Goal: Information Seeking & Learning: Check status

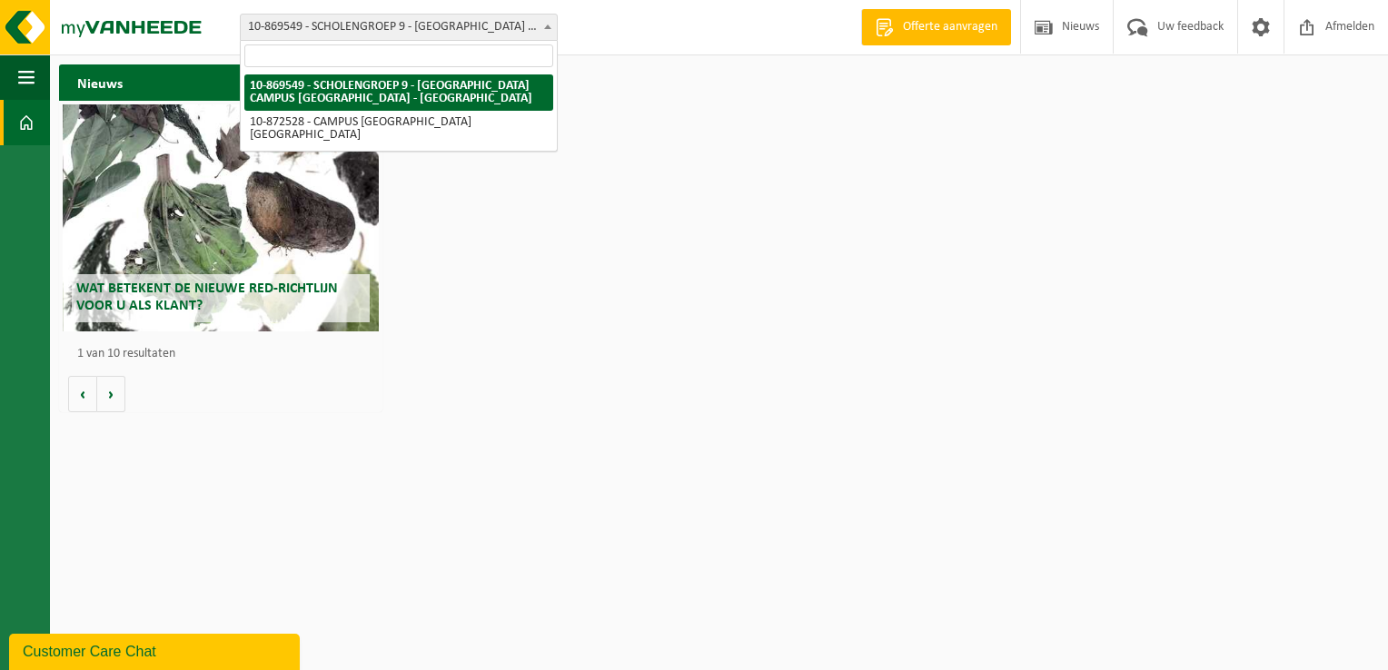
click at [411, 25] on span "10-869549 - SCHOLENGROEP 9 - [GEOGRAPHIC_DATA] CAMPUS [GEOGRAPHIC_DATA] - [GEOG…" at bounding box center [399, 27] width 316 height 25
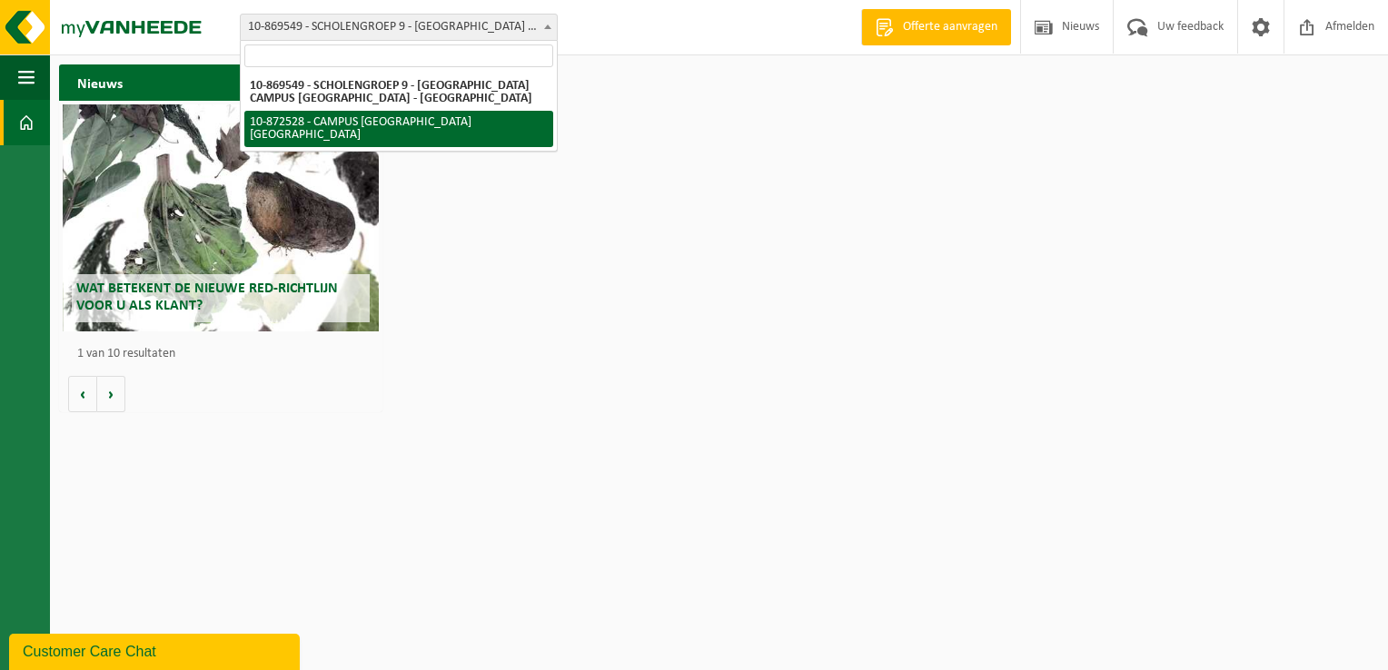
select select "105762"
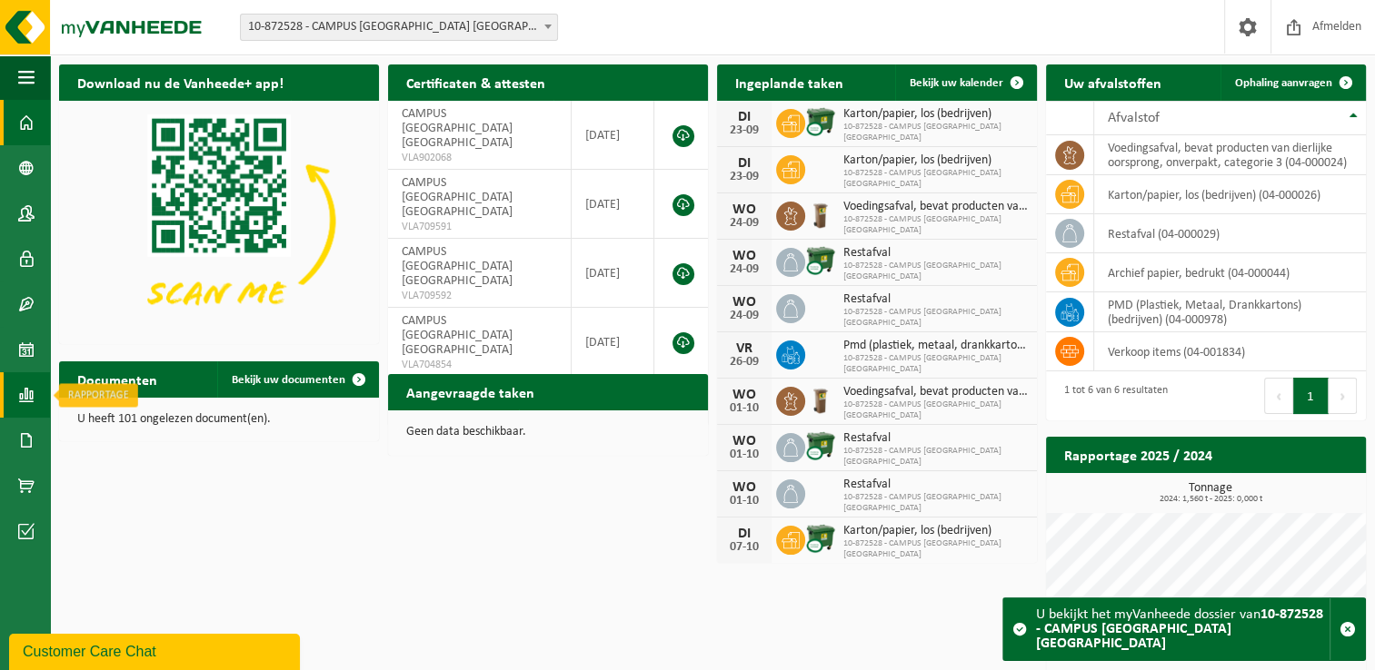
click at [26, 384] on span at bounding box center [26, 394] width 16 height 45
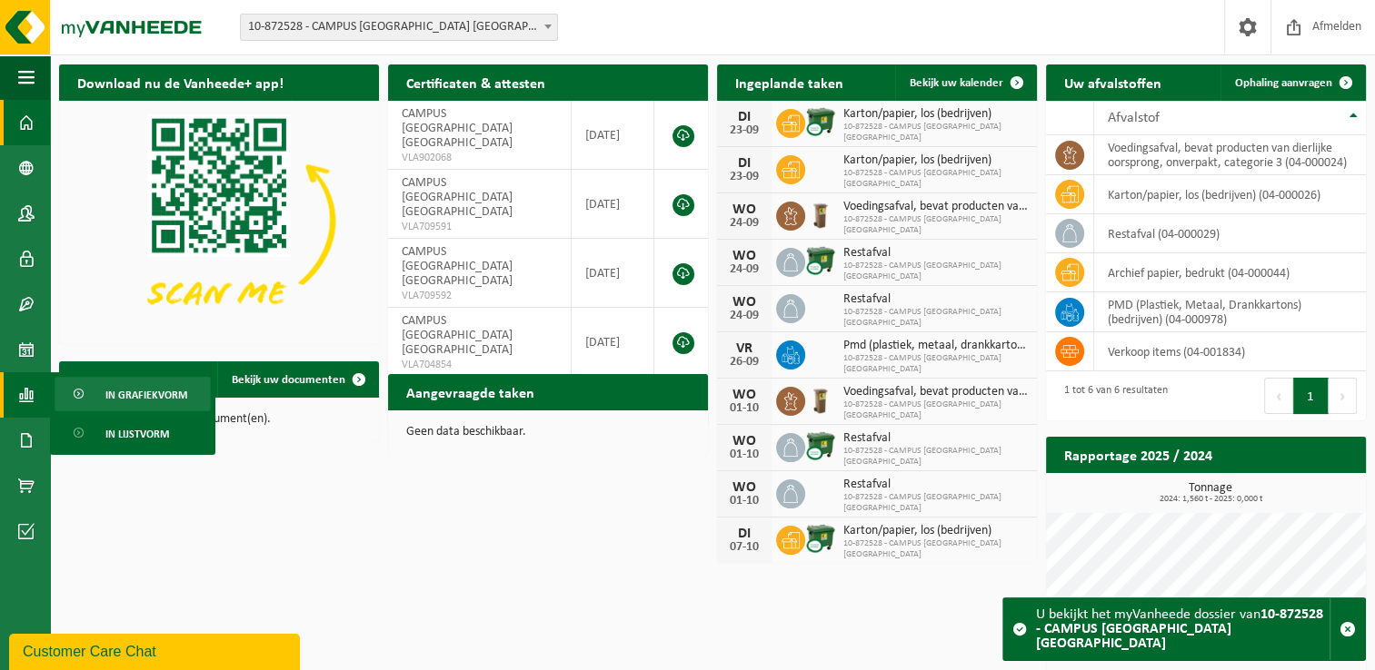
click at [132, 401] on span "In grafiekvorm" at bounding box center [146, 395] width 82 height 35
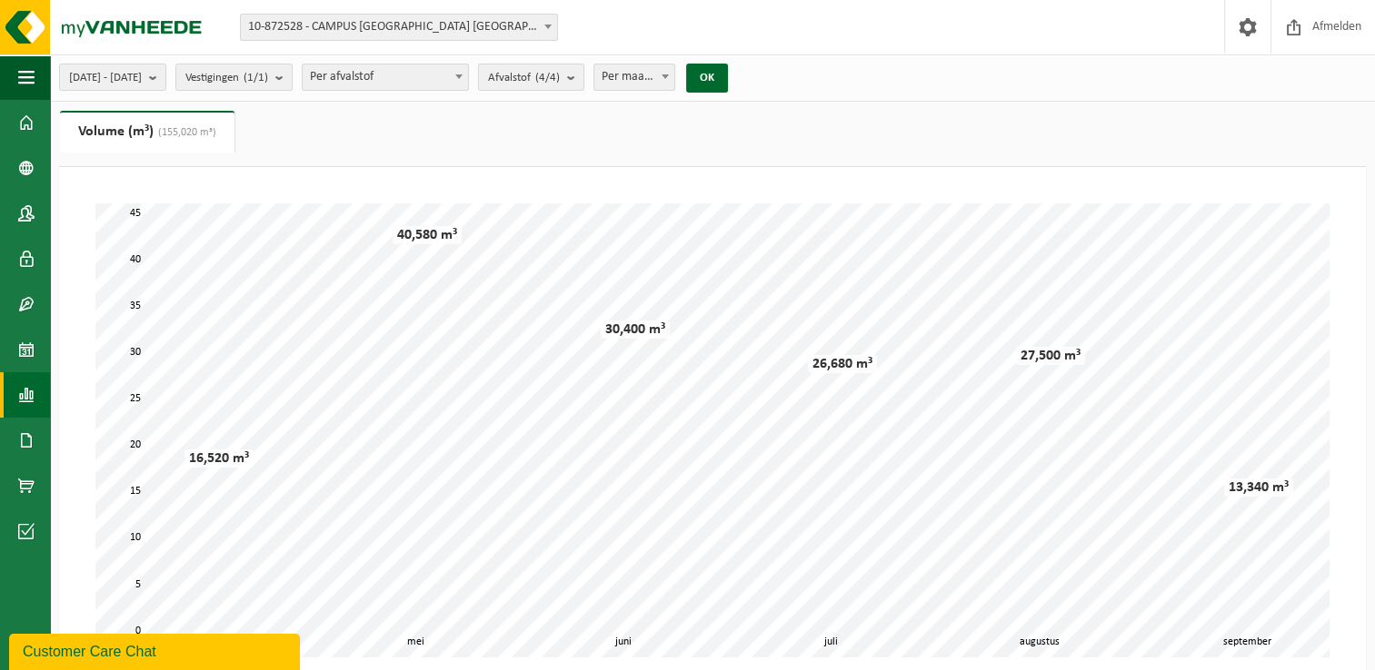
click at [462, 75] on b at bounding box center [458, 76] width 7 height 5
click at [560, 78] on span "Afvalstof (4/4)" at bounding box center [524, 78] width 72 height 27
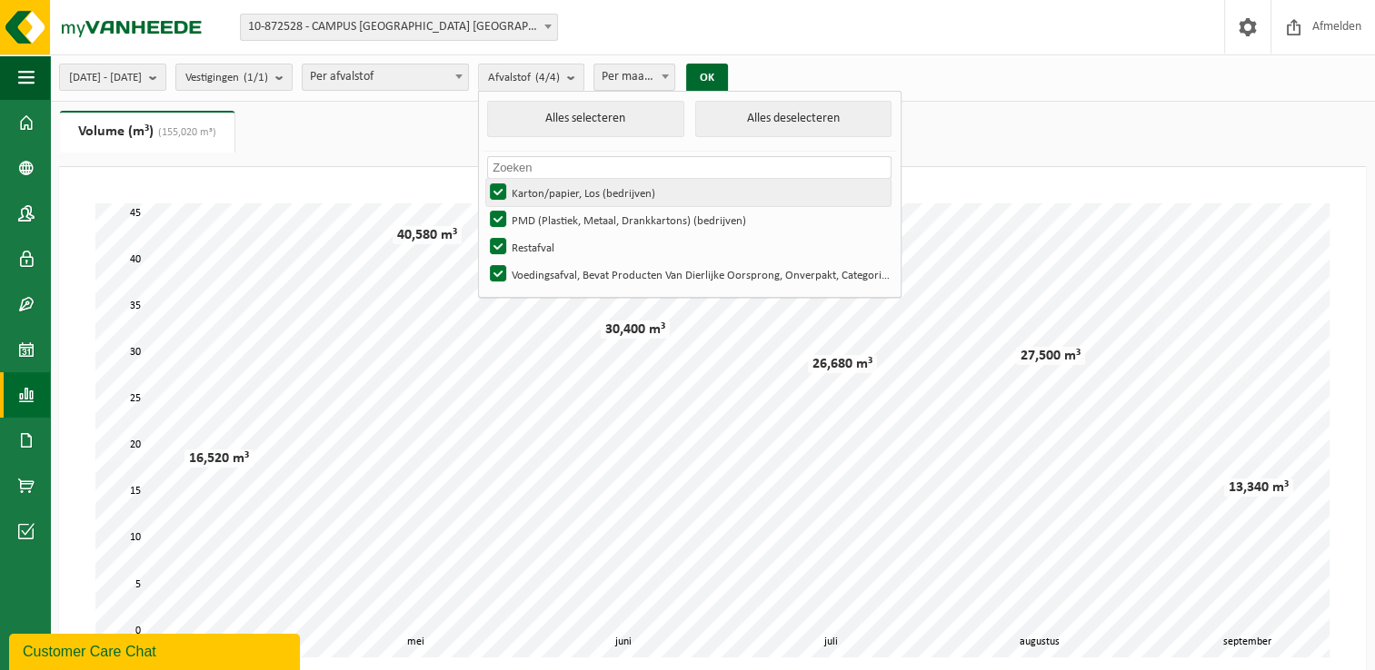
click at [554, 187] on label "Karton/papier, Los (bedrijven)" at bounding box center [688, 192] width 404 height 27
click at [483, 179] on input "Karton/papier, Los (bedrijven)" at bounding box center [482, 178] width 1 height 1
checkbox input "false"
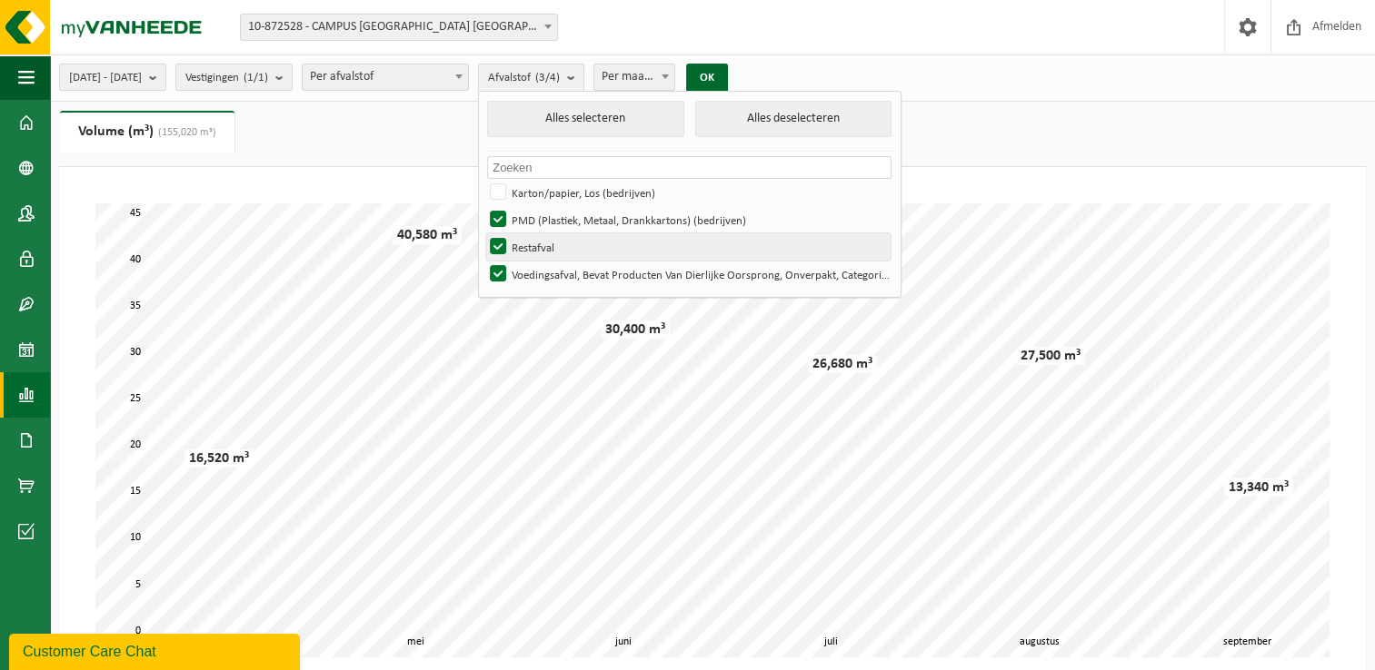
click at [552, 242] on label "Restafval" at bounding box center [688, 246] width 404 height 27
click at [483, 233] on input "Restafval" at bounding box center [482, 233] width 1 height 1
checkbox input "false"
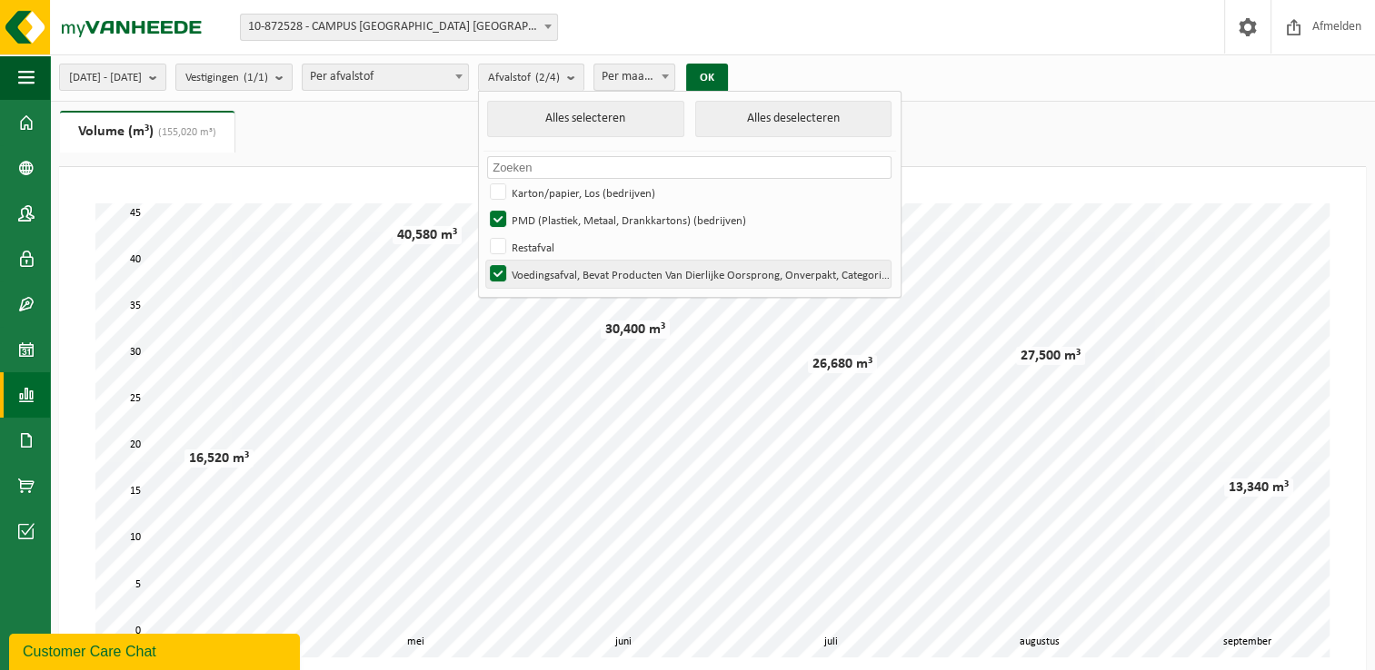
click at [551, 263] on label "Voedingsafval, Bevat Producten Van Dierlijke Oorsprong, Onverpakt, Categorie 3" at bounding box center [688, 274] width 404 height 27
click at [483, 261] on input "Voedingsafval, Bevat Producten Van Dierlijke Oorsprong, Onverpakt, Categorie 3" at bounding box center [482, 260] width 1 height 1
checkbox input "false"
click at [728, 82] on button "OK" at bounding box center [707, 78] width 42 height 29
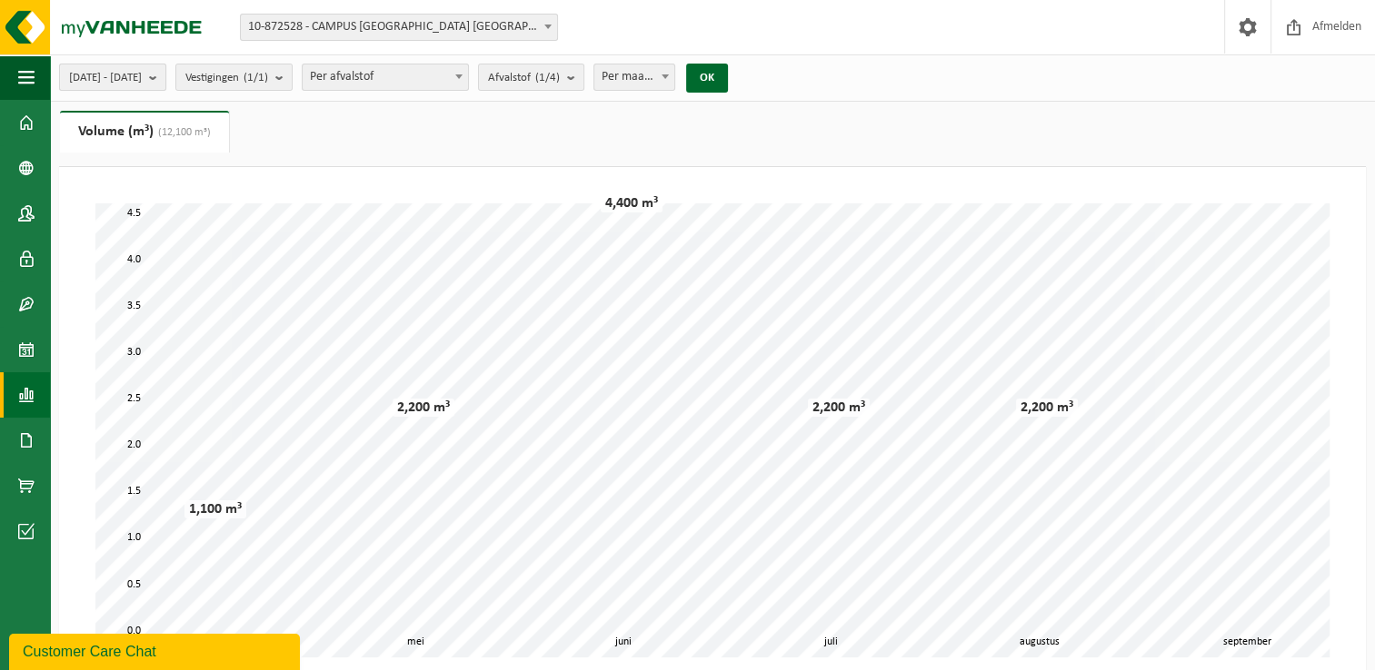
click at [165, 76] on b "submit" at bounding box center [157, 77] width 16 height 25
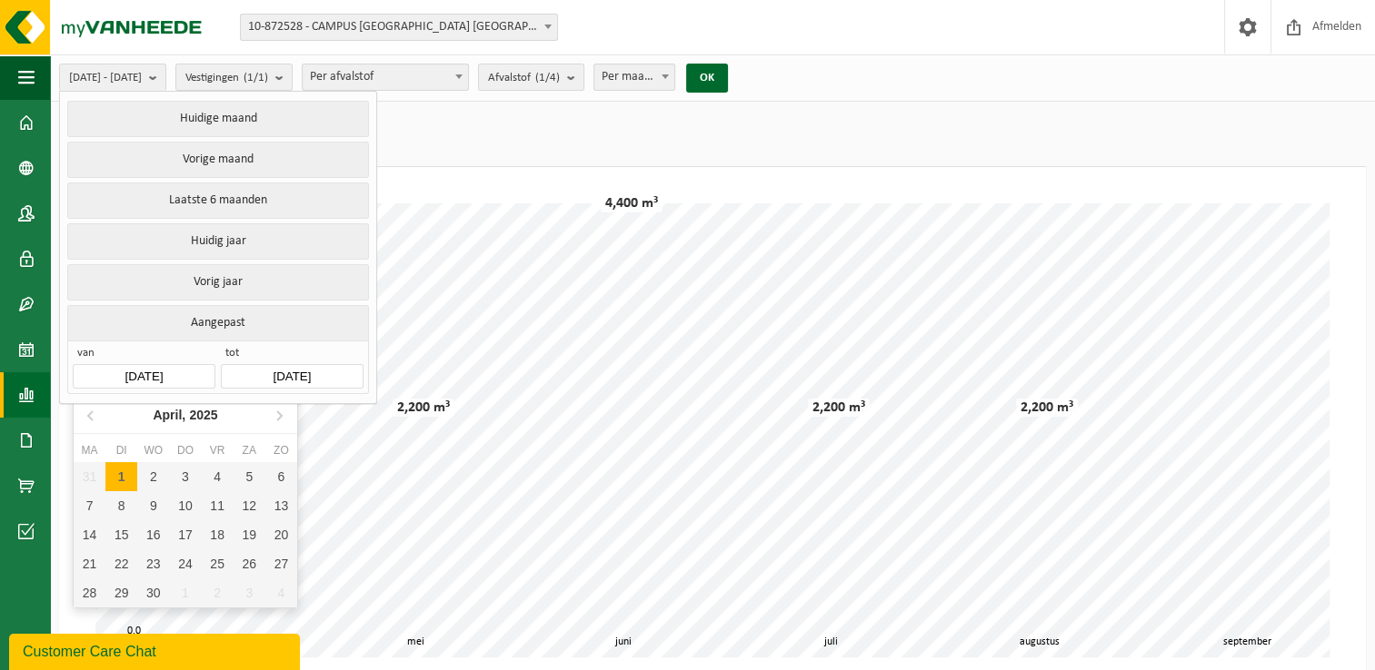
click at [205, 372] on input "[DATE]" at bounding box center [144, 376] width 142 height 25
click at [202, 409] on icon "2025" at bounding box center [203, 415] width 28 height 13
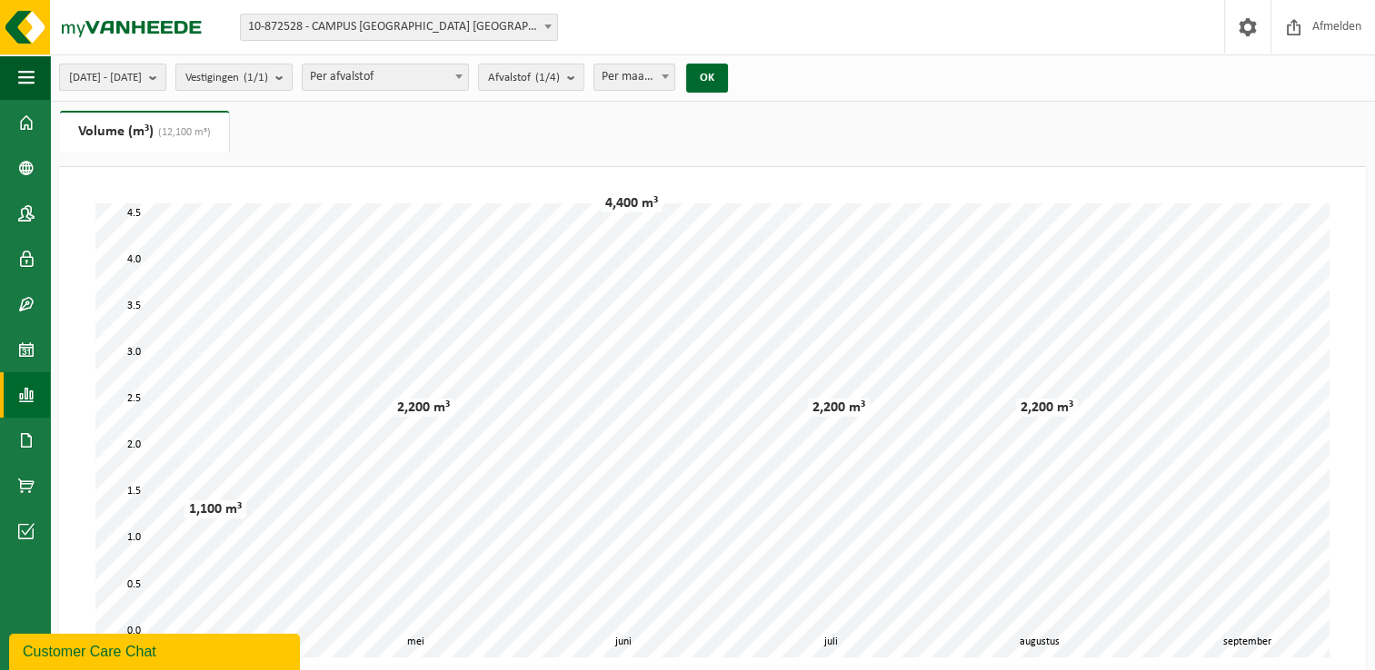
click at [142, 87] on span "[DATE] - [DATE]" at bounding box center [105, 78] width 73 height 27
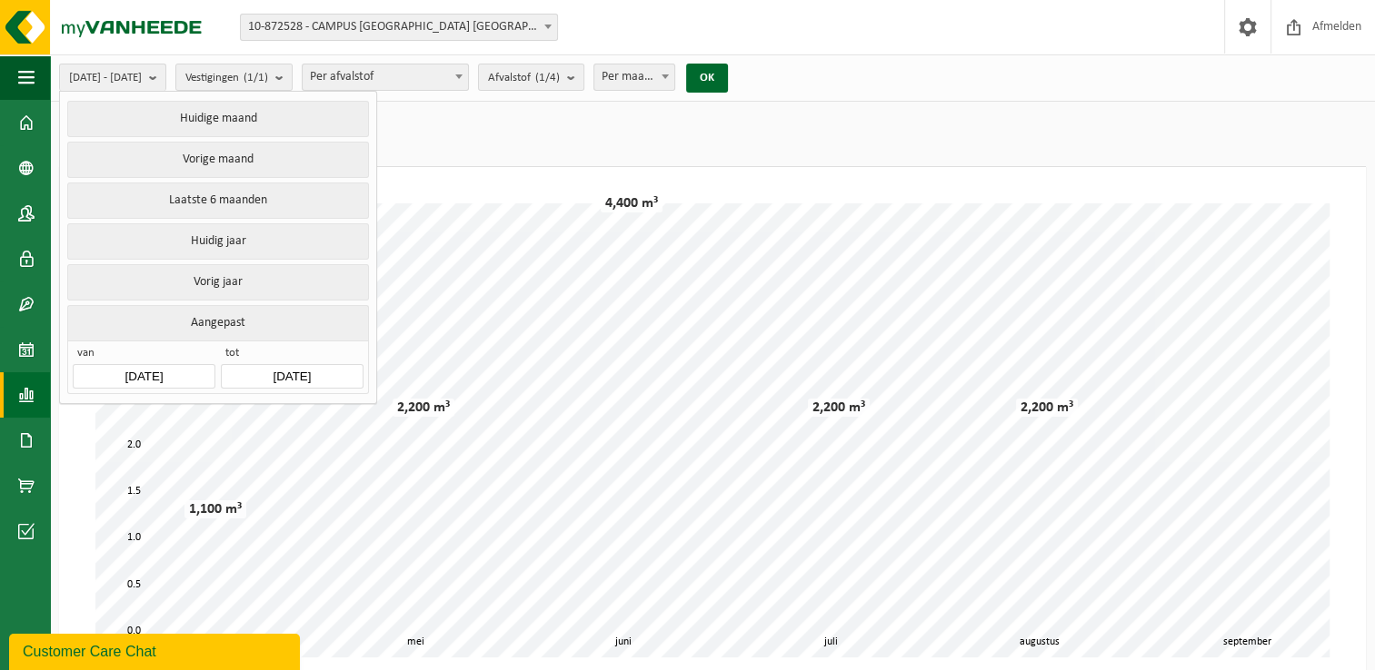
click at [144, 366] on input "[DATE]" at bounding box center [144, 376] width 142 height 25
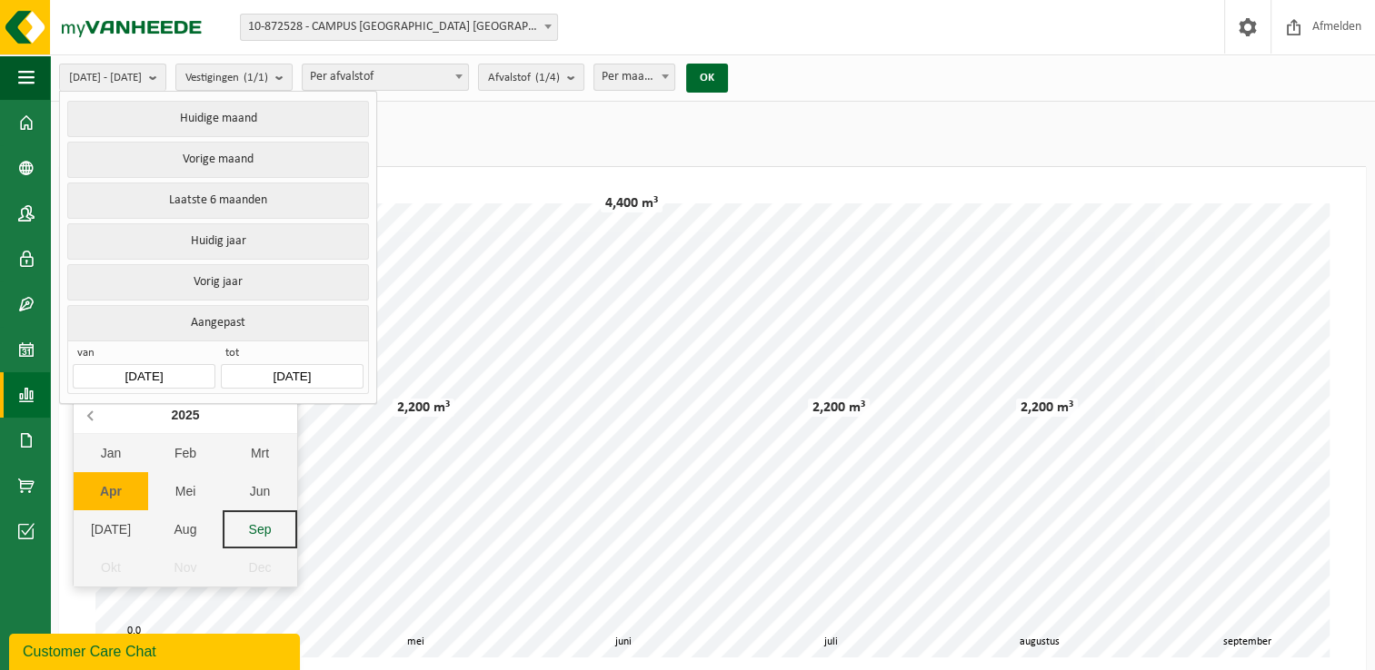
click at [92, 421] on icon at bounding box center [91, 415] width 29 height 29
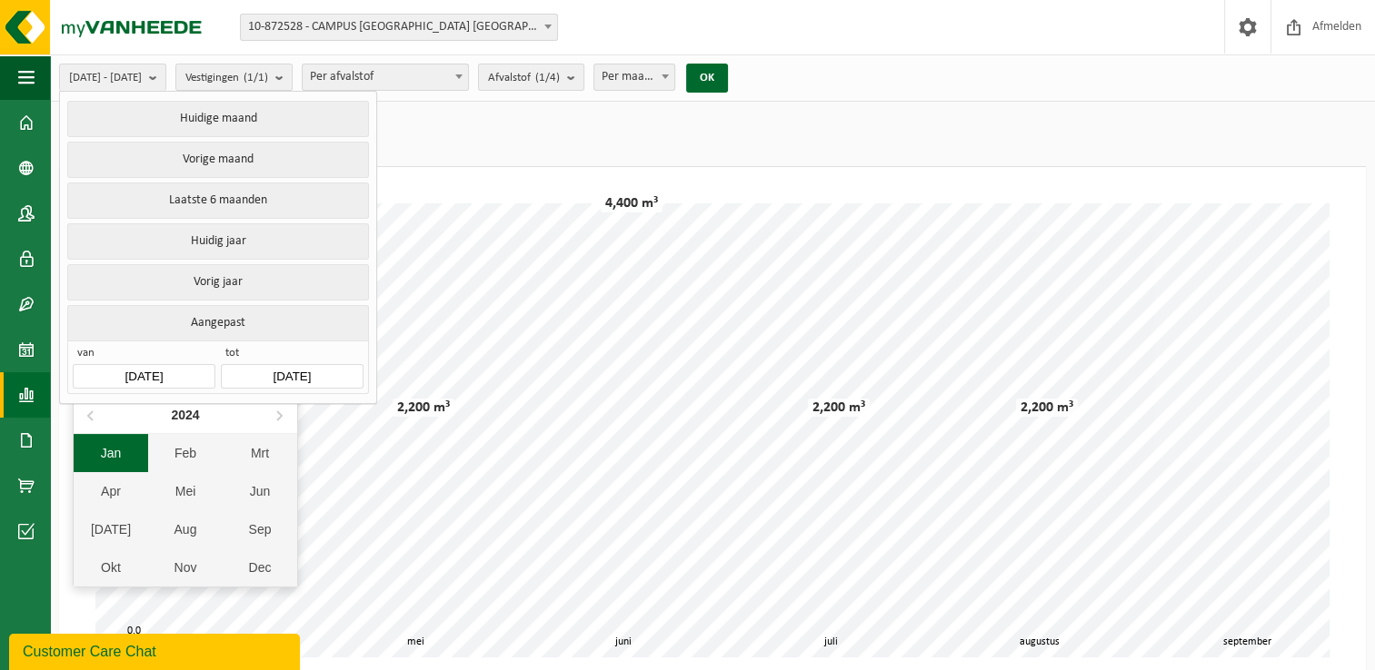
click at [114, 456] on div "Jan" at bounding box center [111, 453] width 74 height 38
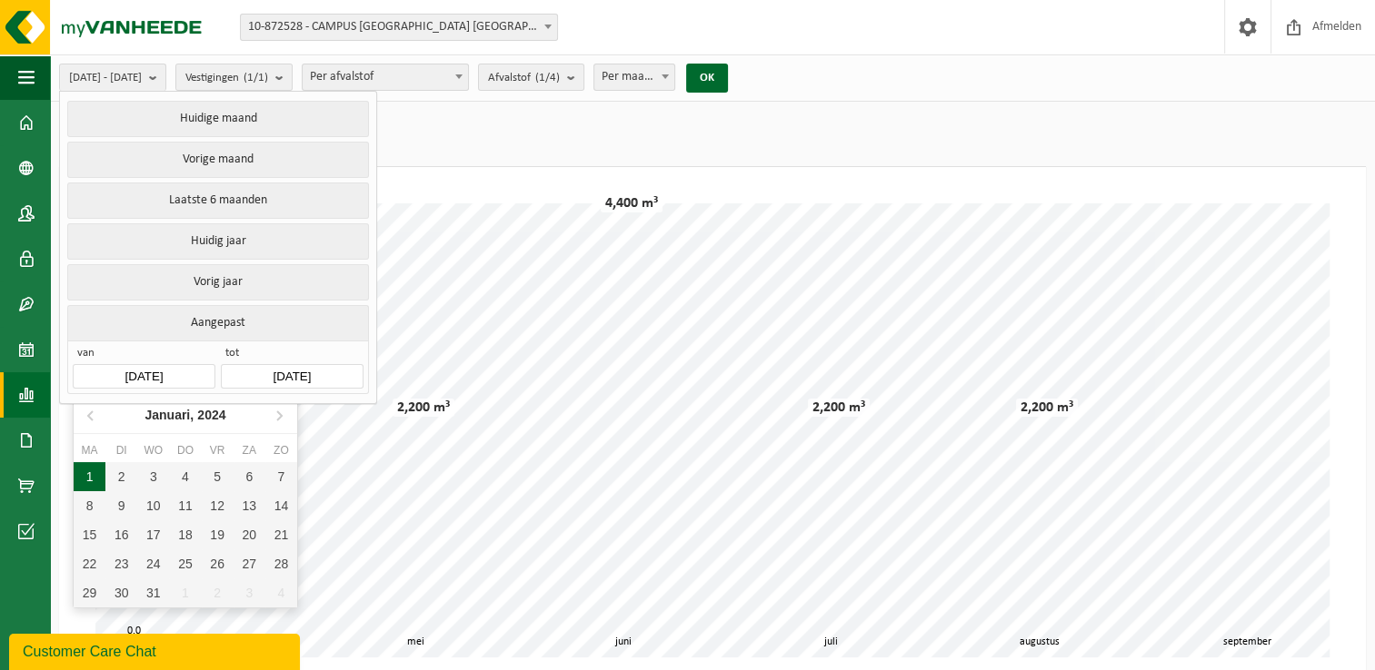
click at [96, 475] on div "1" at bounding box center [90, 476] width 32 height 29
type input "[DATE]"
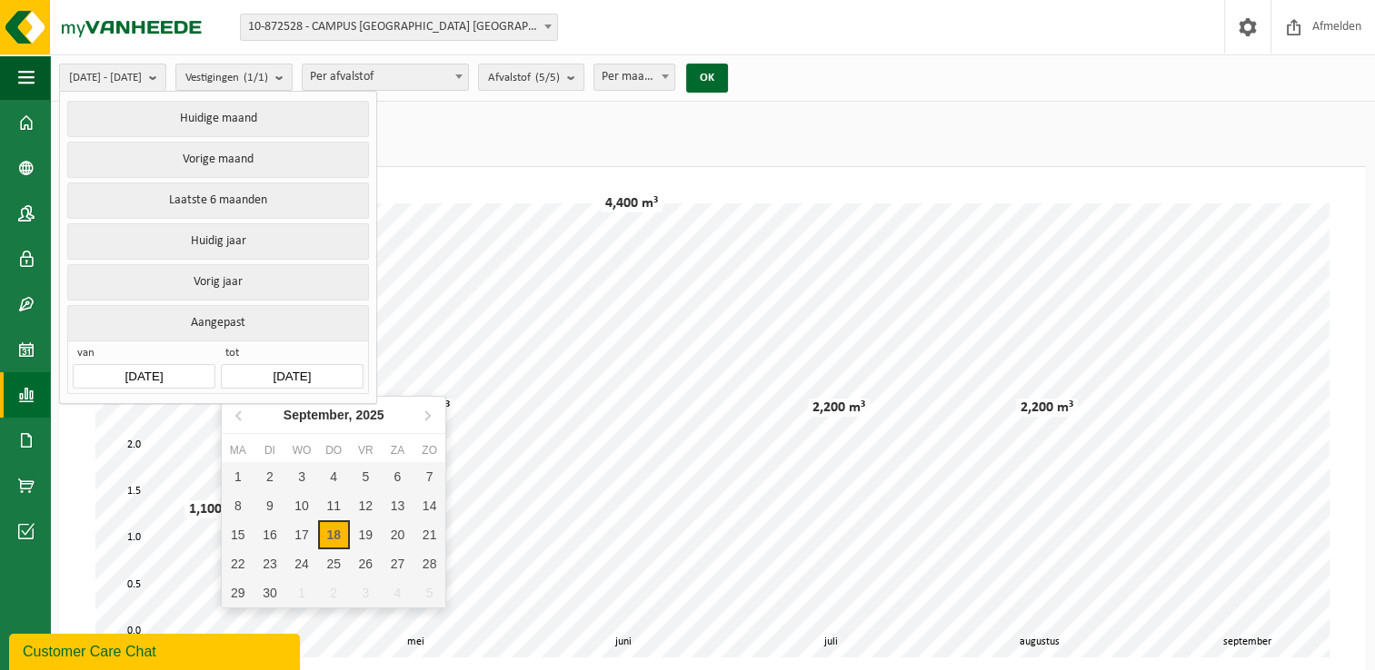
click at [273, 371] on input "[DATE]" at bounding box center [292, 376] width 142 height 25
click at [204, 357] on span "van" at bounding box center [144, 355] width 142 height 18
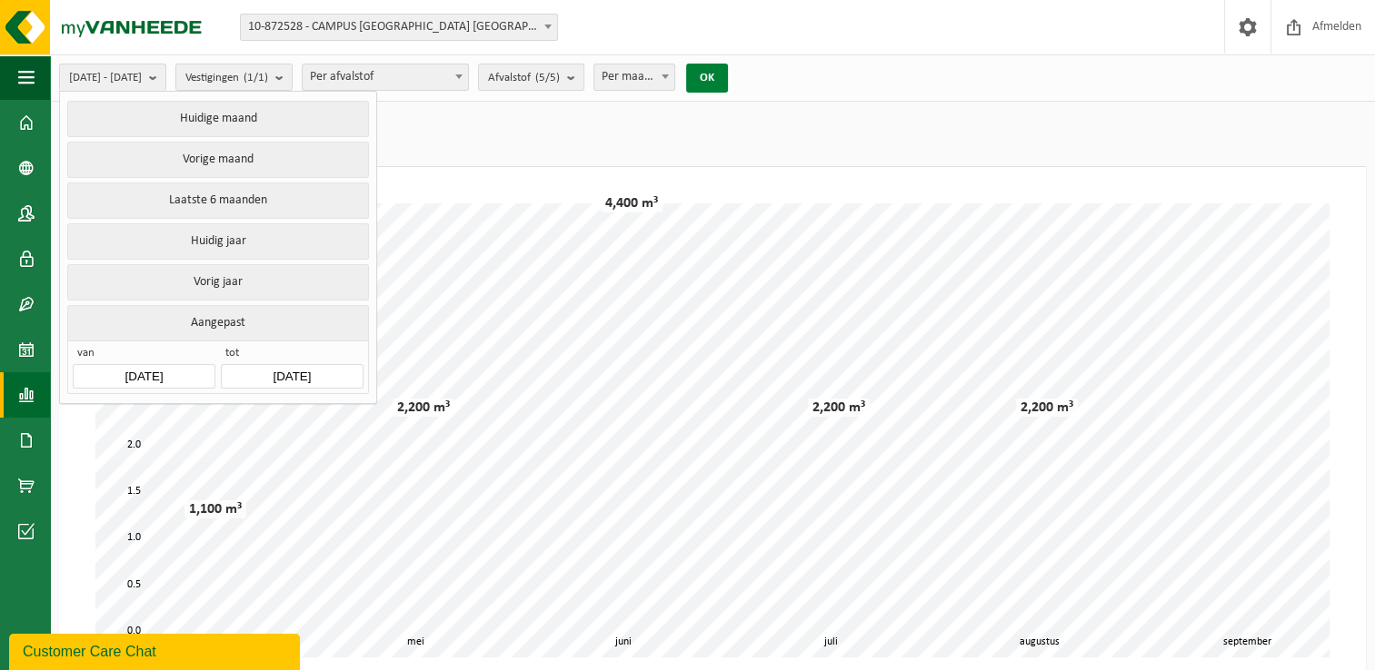
click at [728, 71] on button "OK" at bounding box center [707, 78] width 42 height 29
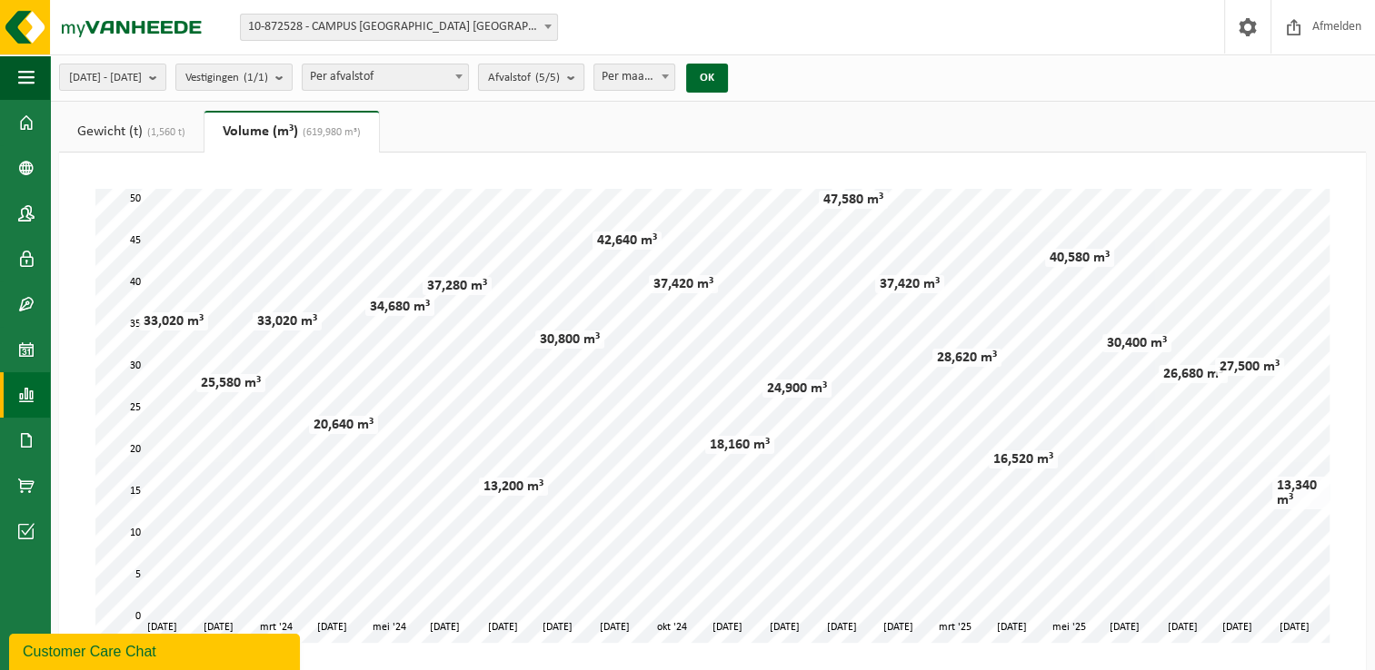
click at [560, 77] on count "(5/5)" at bounding box center [547, 78] width 25 height 12
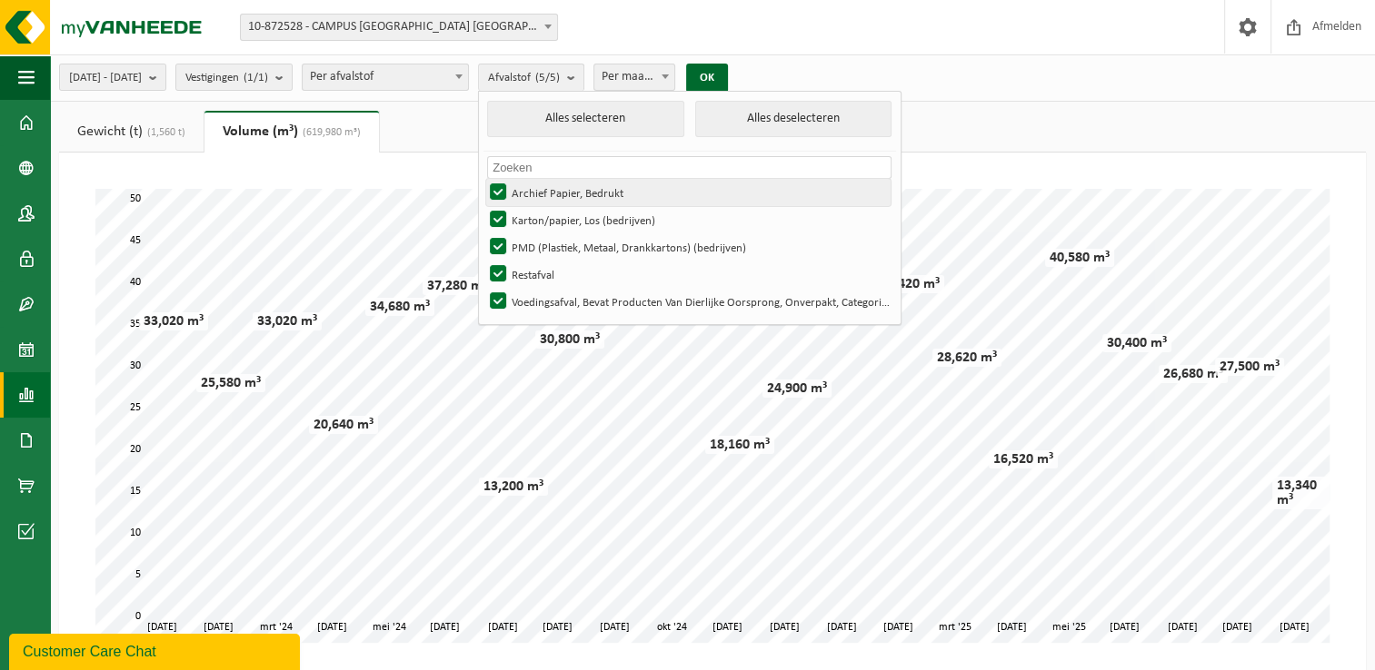
click at [549, 189] on label "Archief Papier, Bedrukt" at bounding box center [688, 192] width 404 height 27
click at [483, 179] on input "Archief Papier, Bedrukt" at bounding box center [482, 178] width 1 height 1
checkbox input "false"
click at [549, 212] on label "Karton/papier, Los (bedrijven)" at bounding box center [688, 219] width 404 height 27
click at [483, 206] on input "Karton/papier, Los (bedrijven)" at bounding box center [482, 205] width 1 height 1
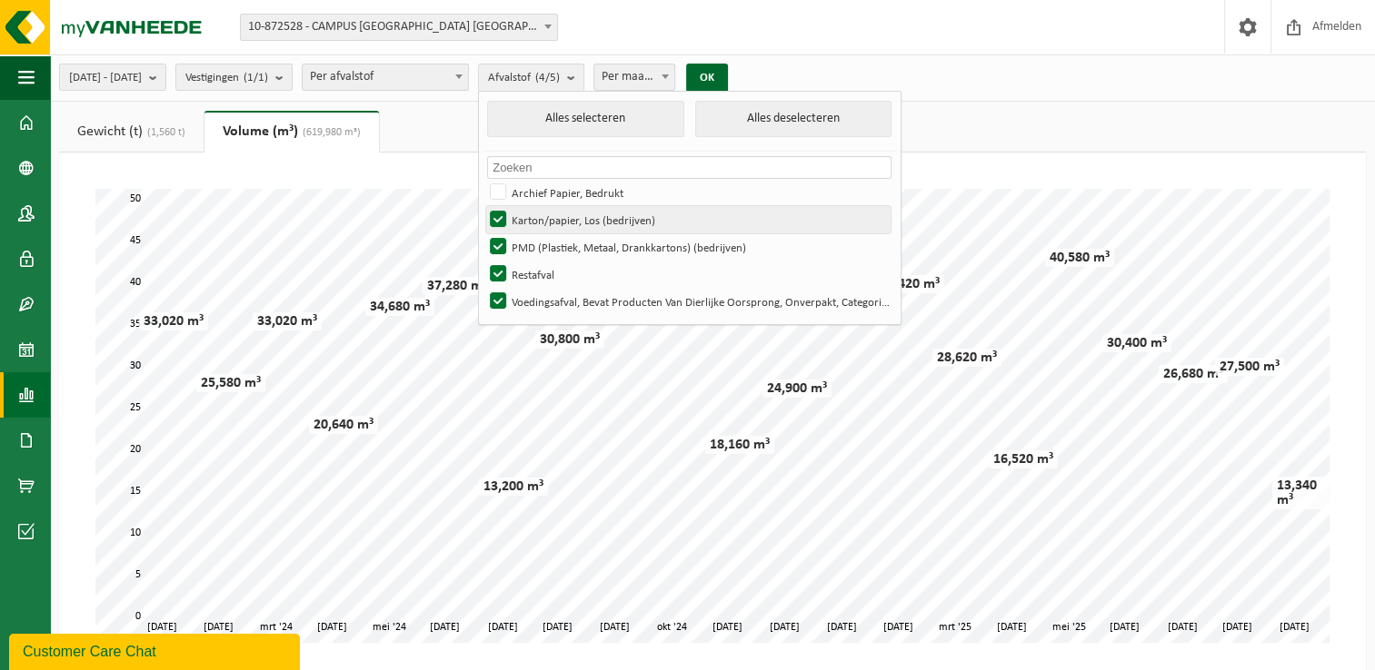
checkbox input "false"
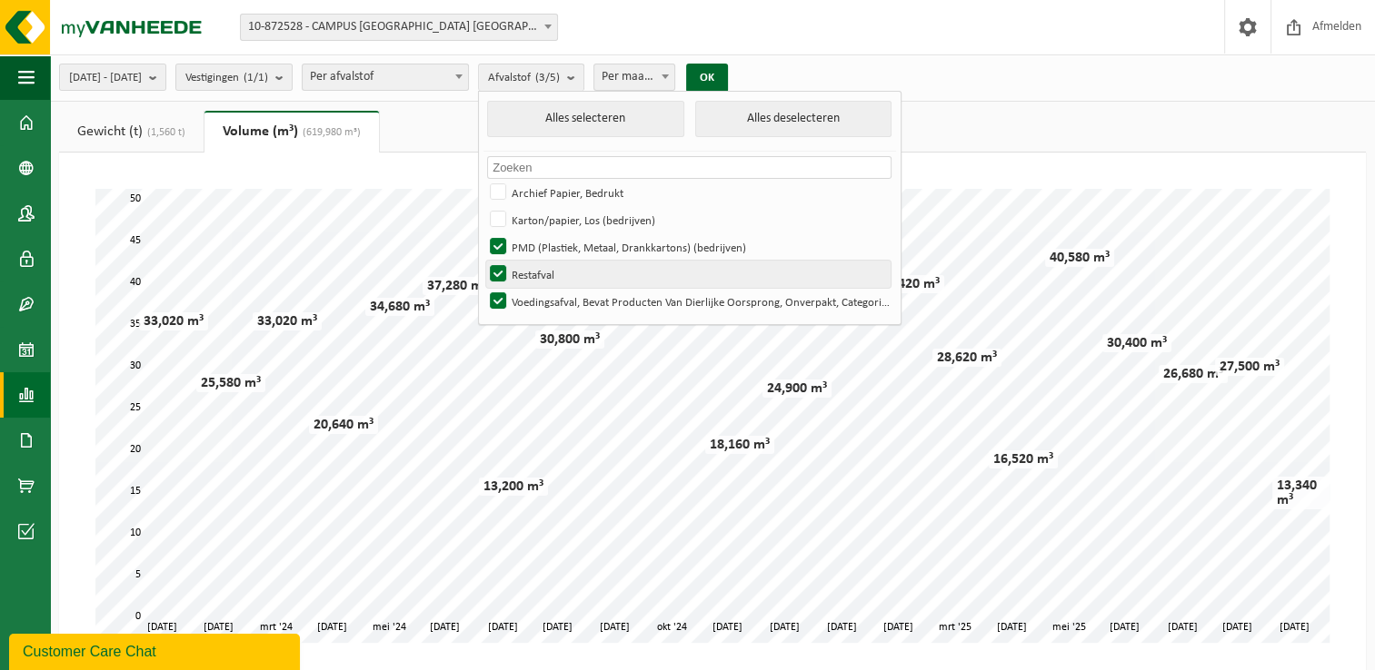
click at [549, 274] on label "Restafval" at bounding box center [688, 274] width 404 height 27
click at [483, 261] on input "Restafval" at bounding box center [482, 260] width 1 height 1
checkbox input "false"
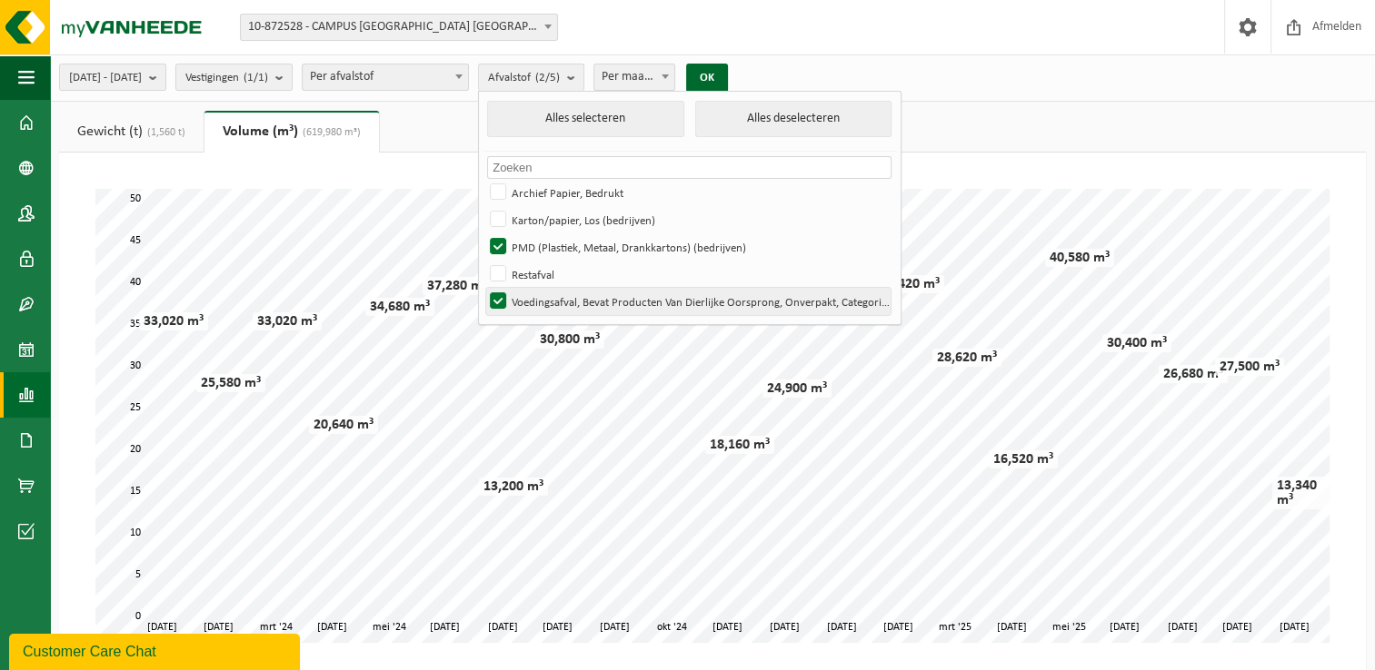
click at [547, 300] on label "Voedingsafval, Bevat Producten Van Dierlijke Oorsprong, Onverpakt, Categorie 3" at bounding box center [688, 301] width 404 height 27
click at [483, 288] on input "Voedingsafval, Bevat Producten Van Dierlijke Oorsprong, Onverpakt, Categorie 3" at bounding box center [482, 287] width 1 height 1
checkbox input "false"
click at [728, 74] on button "OK" at bounding box center [707, 78] width 42 height 29
